Goal: Transaction & Acquisition: Purchase product/service

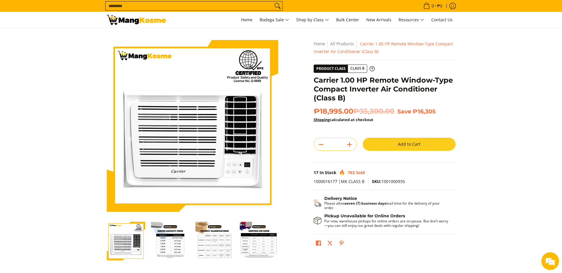
click at [390, 143] on button "Add to Cart" at bounding box center [409, 144] width 93 height 13
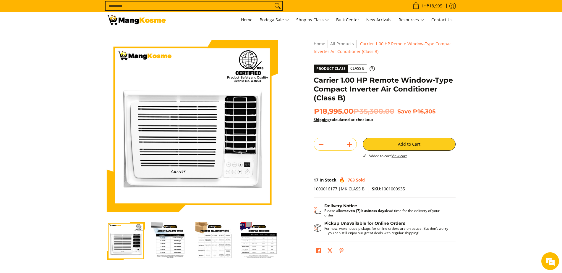
click at [438, 97] on h1 "Carrier 1.00 HP Remote Window-Type Compact Inverter Air Conditioner (Class B)" at bounding box center [385, 89] width 142 height 27
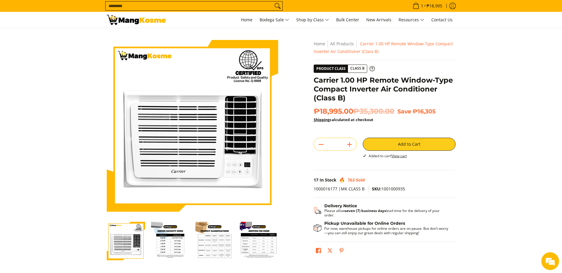
click at [438, 97] on h1 "Carrier 1.00 HP Remote Window-Type Compact Inverter Air Conditioner (Class B)" at bounding box center [385, 89] width 142 height 27
click at [406, 263] on div "Skip to Main Content Enable zoom Disable zoom Enable zoom Disable zoom Enable z…" at bounding box center [281, 166] width 355 height 252
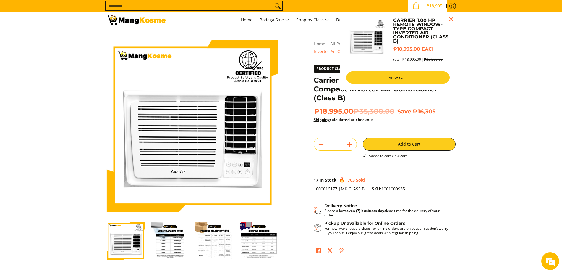
click at [429, 78] on link "View cart" at bounding box center [398, 77] width 104 height 12
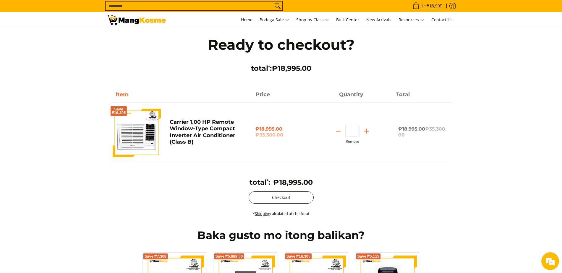
click at [296, 197] on button "Checkout" at bounding box center [281, 197] width 65 height 12
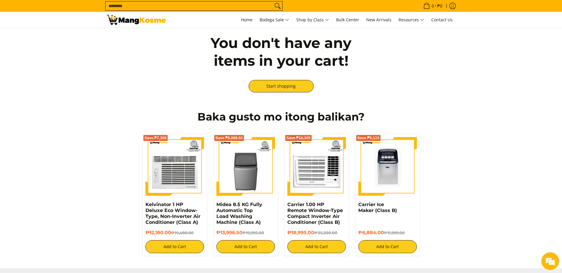
click at [168, 4] on input "Search..." at bounding box center [189, 5] width 167 height 9
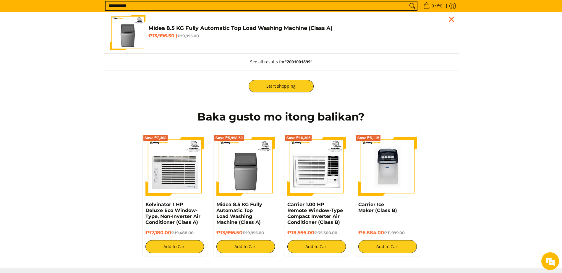
type input "**********"
click at [134, 28] on img "Customer Navigation" at bounding box center [128, 33] width 36 height 36
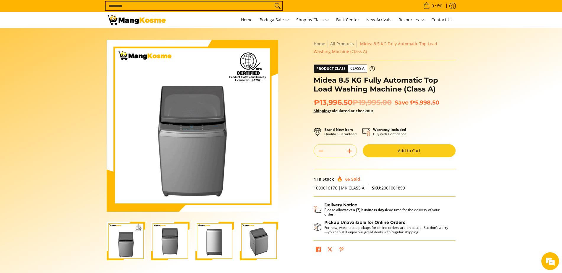
click at [436, 154] on button "Add to Cart" at bounding box center [409, 150] width 93 height 13
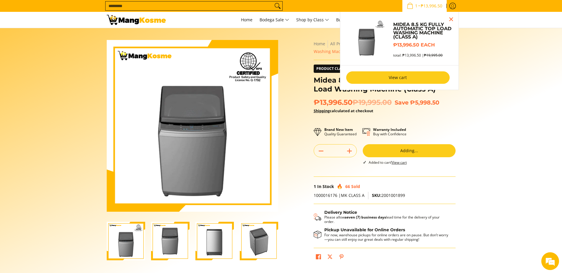
click at [442, 80] on link "View cart" at bounding box center [398, 77] width 104 height 12
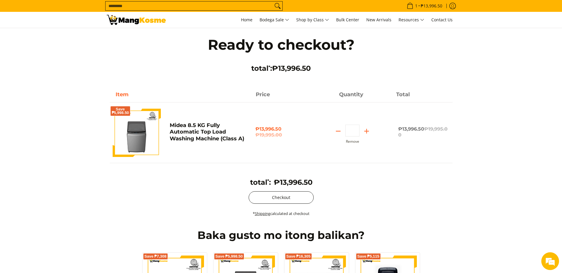
click at [265, 197] on button "Checkout" at bounding box center [281, 197] width 65 height 12
